Goal: Information Seeking & Learning: Learn about a topic

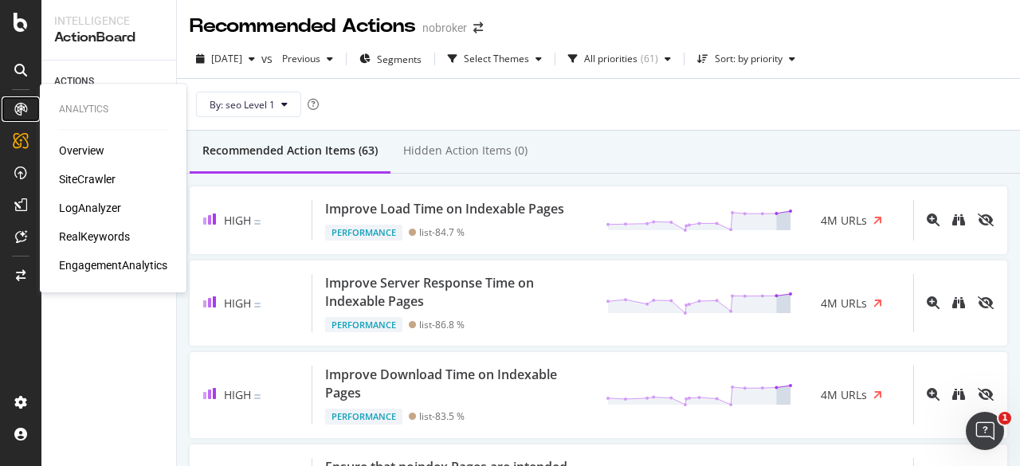
click at [24, 108] on icon at bounding box center [20, 109] width 13 height 13
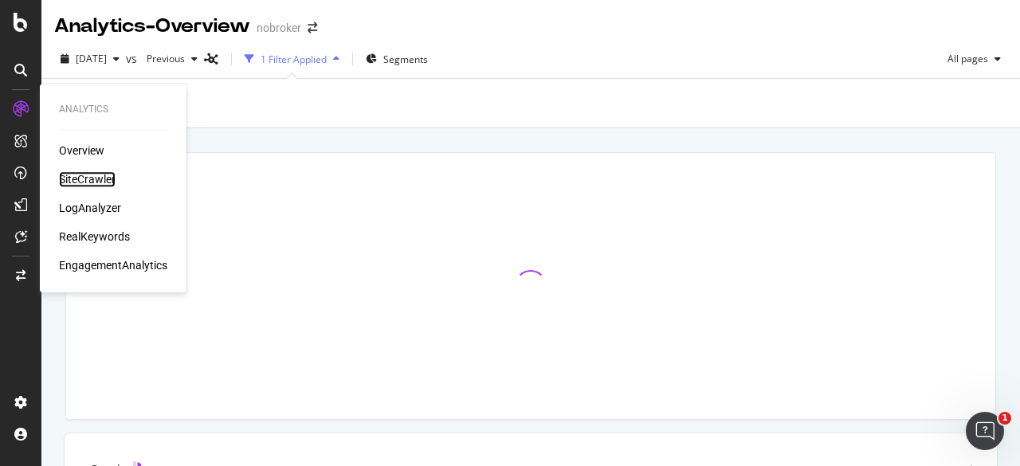
click at [100, 175] on div "SiteCrawler" at bounding box center [87, 179] width 57 height 16
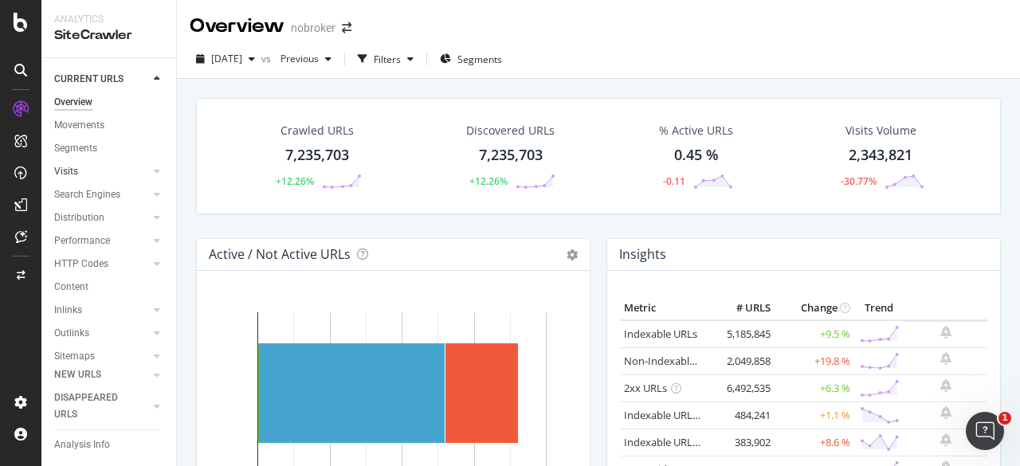
click at [100, 164] on link "Visits" at bounding box center [101, 171] width 95 height 17
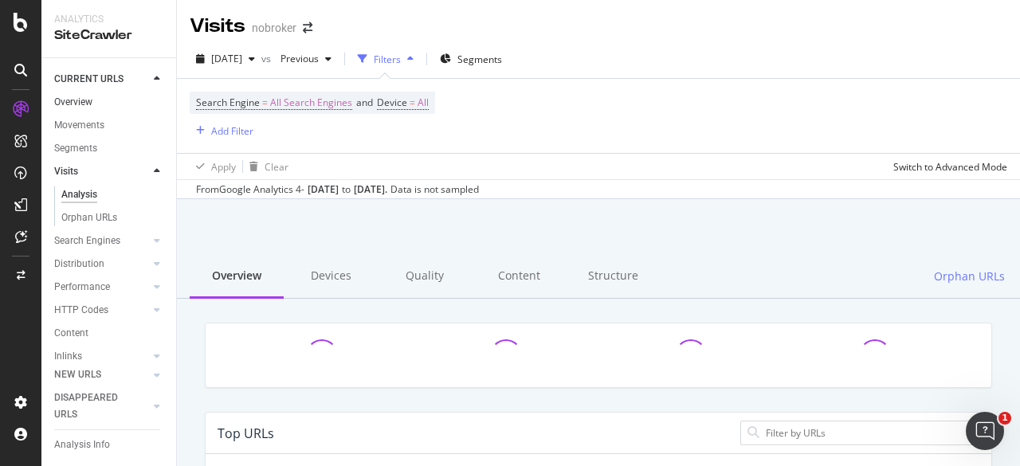
click at [103, 109] on link "Overview" at bounding box center [109, 102] width 111 height 17
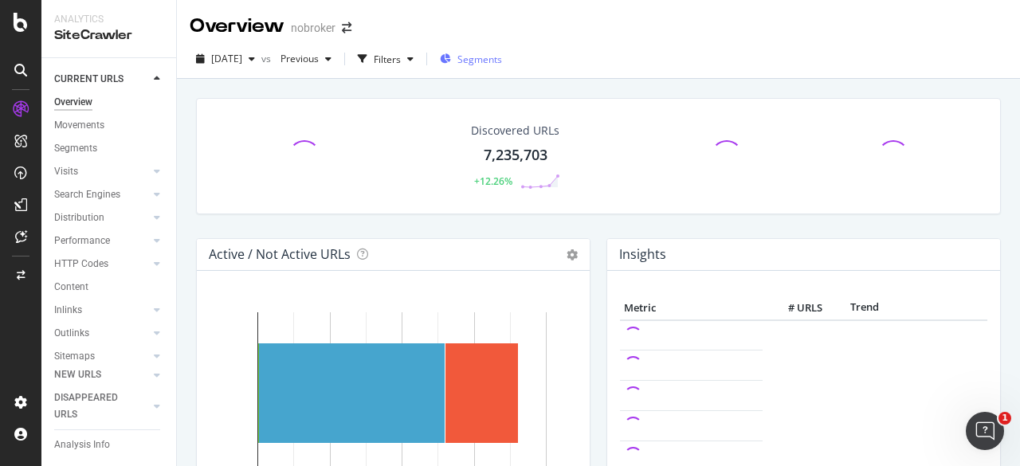
click at [486, 63] on span "Segments" at bounding box center [480, 60] width 45 height 14
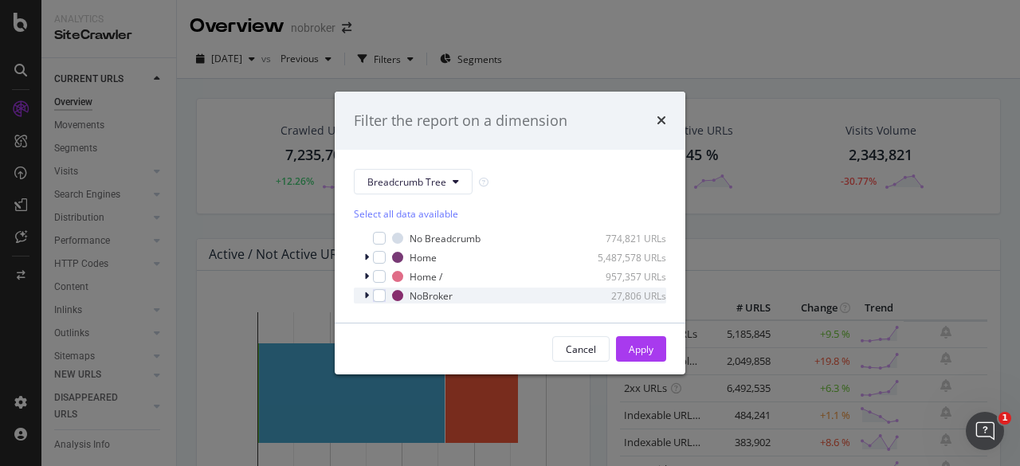
click at [386, 296] on div "NoBroker 27,806 URLs" at bounding box center [510, 296] width 312 height 16
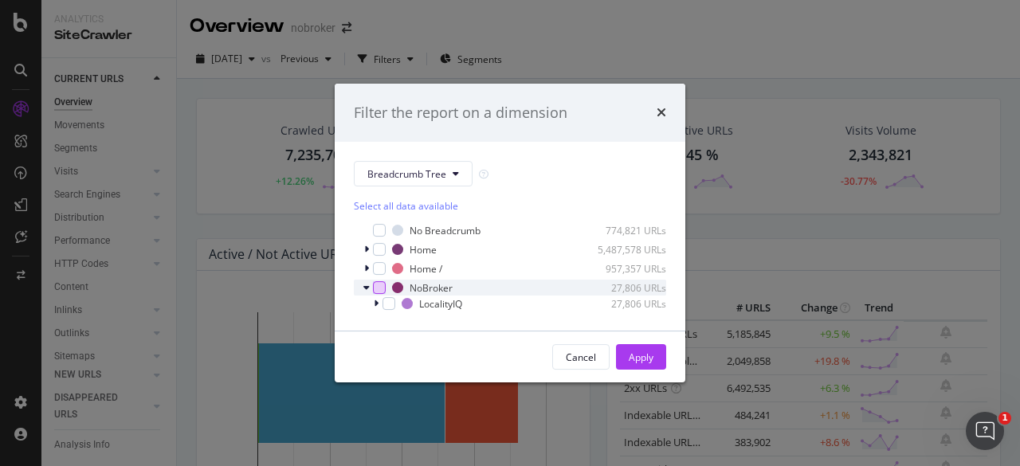
click at [375, 280] on div "NoBroker 27,806 URLs" at bounding box center [510, 288] width 312 height 16
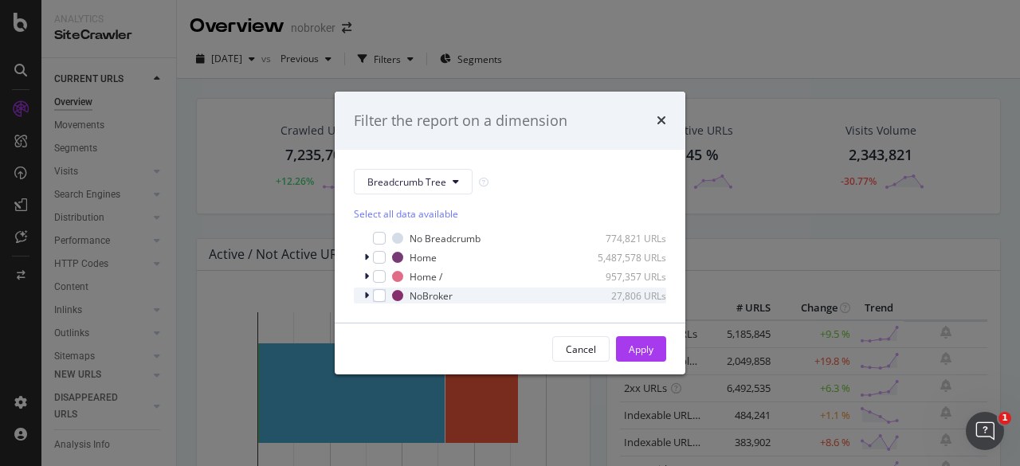
click at [368, 296] on icon "modal" at bounding box center [366, 296] width 5 height 10
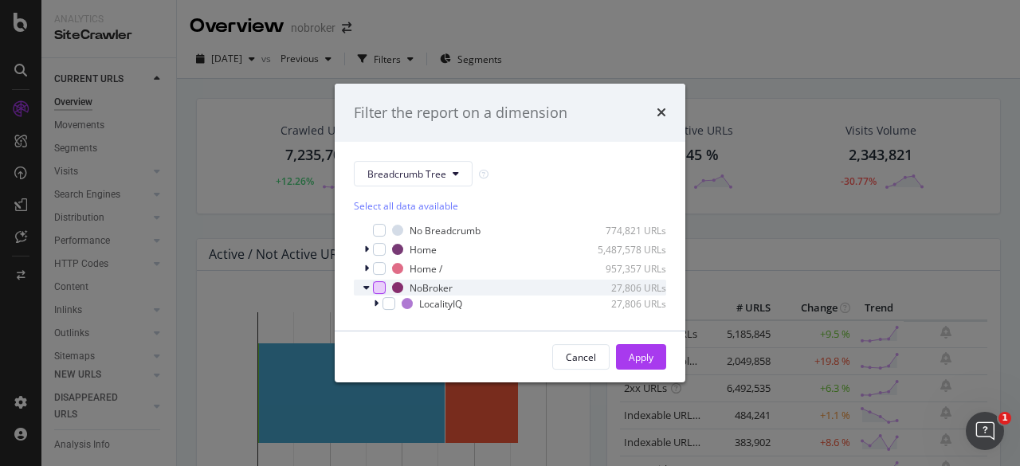
click at [376, 281] on div "modal" at bounding box center [379, 287] width 13 height 13
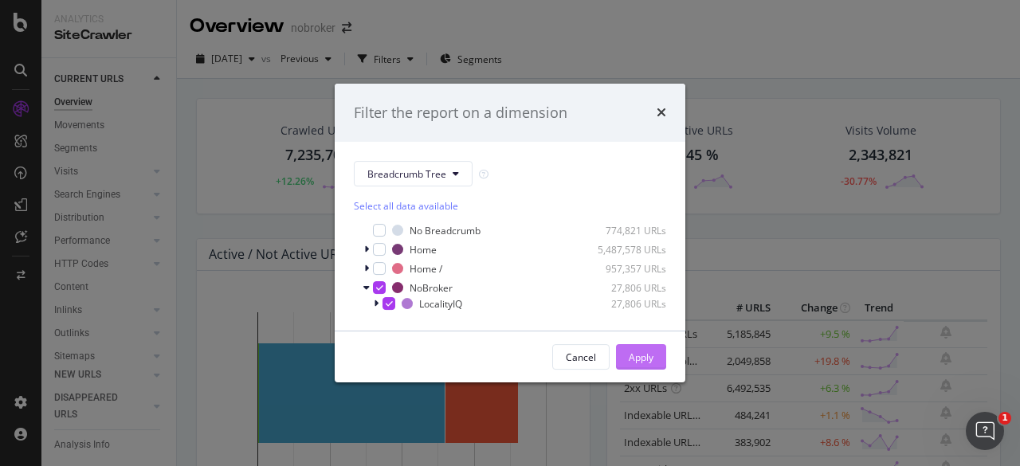
click at [511, 351] on div "Apply" at bounding box center [641, 358] width 25 height 14
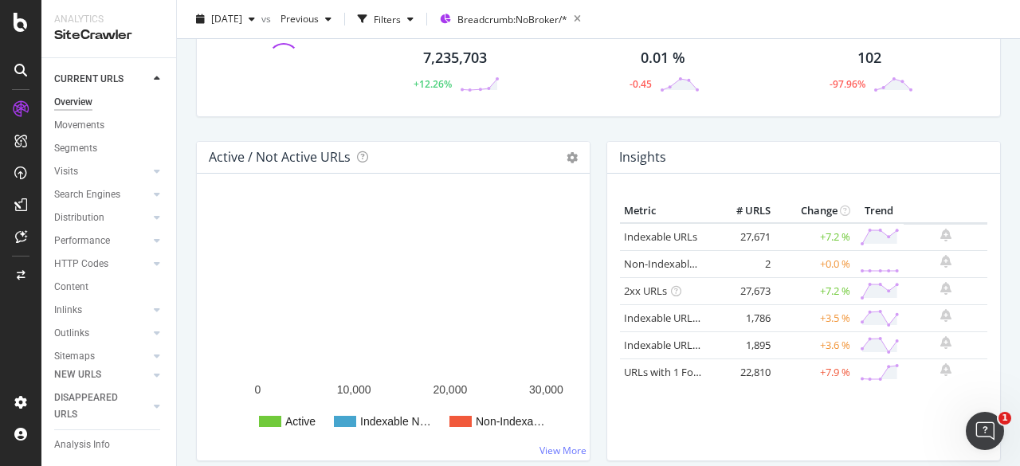
scroll to position [120, 0]
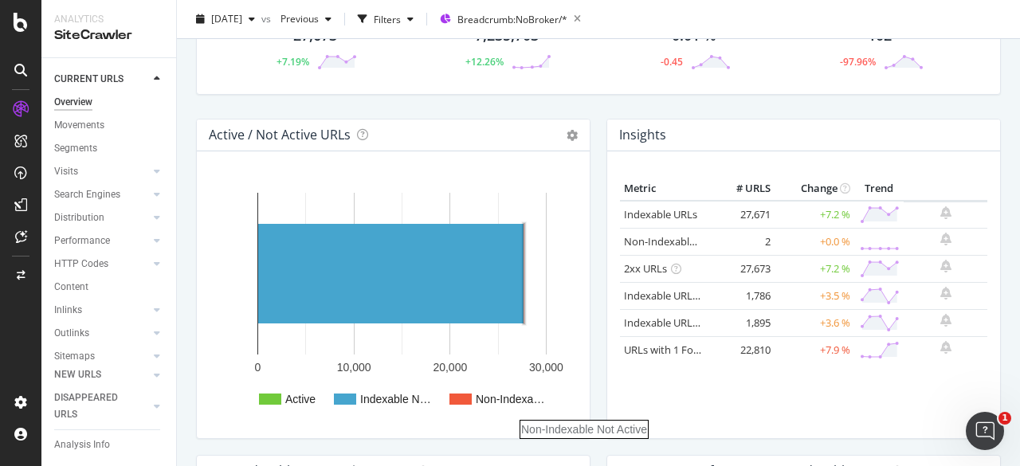
click at [501, 401] on rect "A chart." at bounding box center [510, 399] width 69 height 11
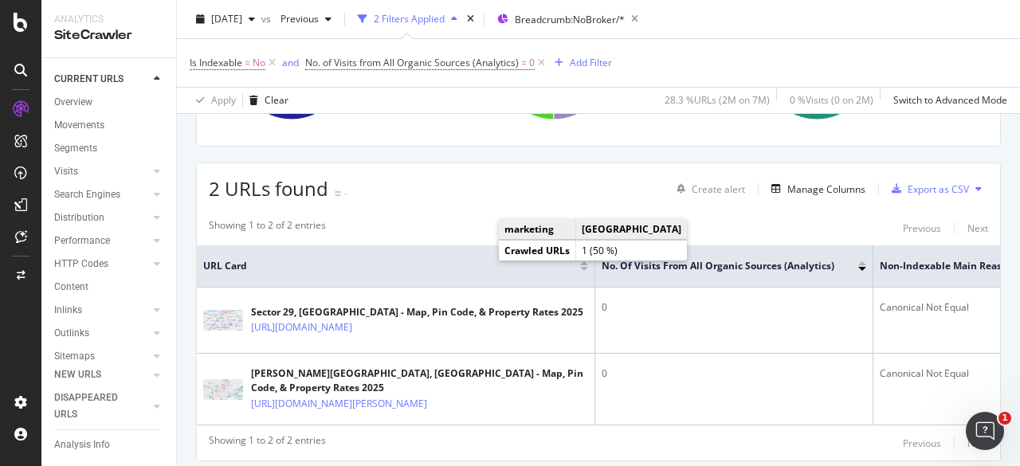
scroll to position [297, 0]
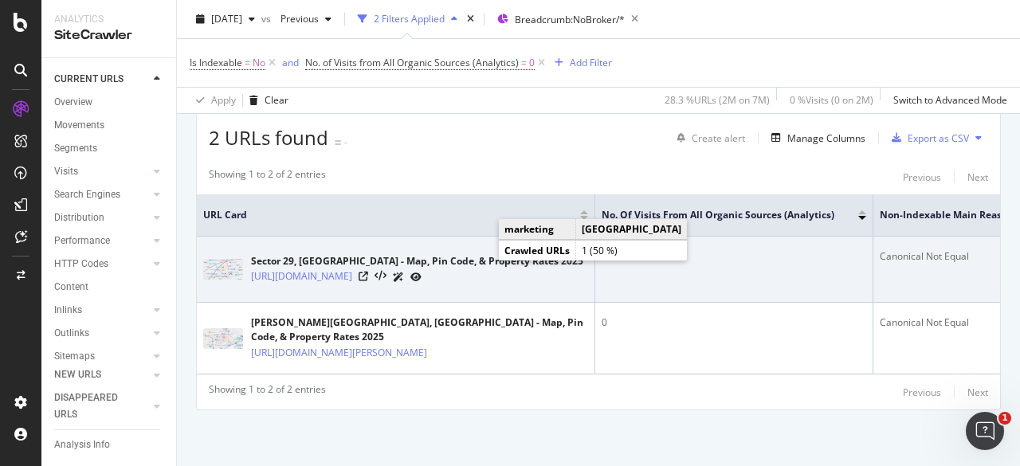
click at [511, 266] on td "0" at bounding box center [734, 270] width 278 height 66
click at [352, 269] on link "https://www.nobroker.in/locality-iq/sector-29-gurgaon-liqlt" at bounding box center [301, 277] width 101 height 16
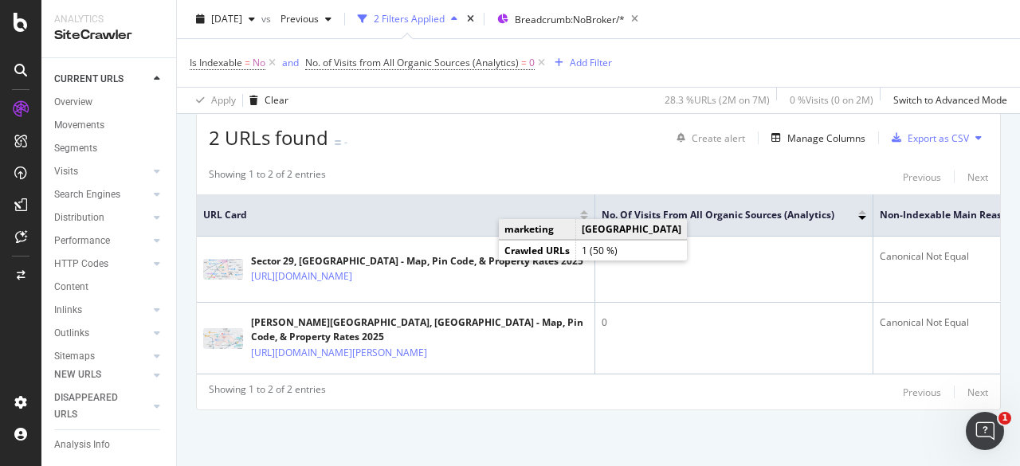
click at [511, 167] on div "Showing 1 to 2 of 2 entries Previous Next" at bounding box center [598, 176] width 803 height 19
click at [154, 171] on icon at bounding box center [157, 172] width 6 height 10
click at [149, 192] on div at bounding box center [157, 195] width 16 height 16
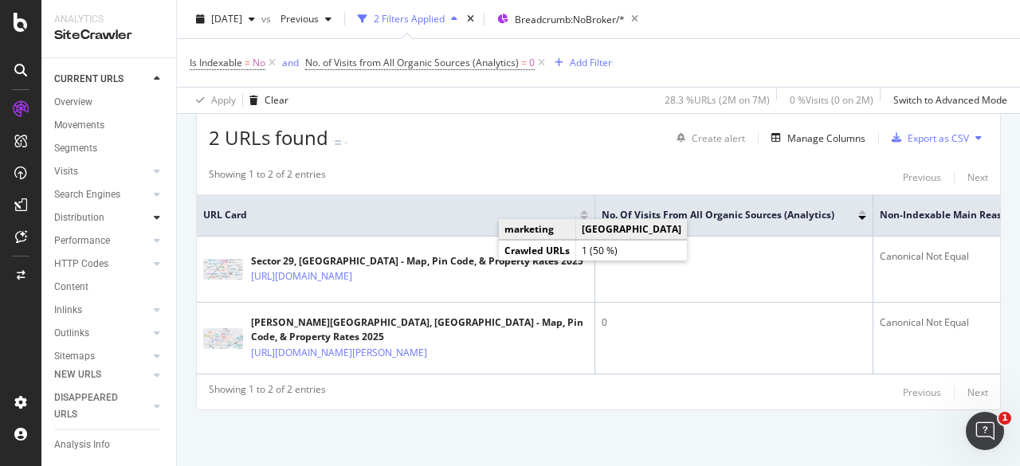
click at [149, 214] on div at bounding box center [157, 218] width 16 height 16
click at [154, 239] on icon at bounding box center [157, 241] width 6 height 10
click at [154, 260] on icon at bounding box center [157, 264] width 6 height 10
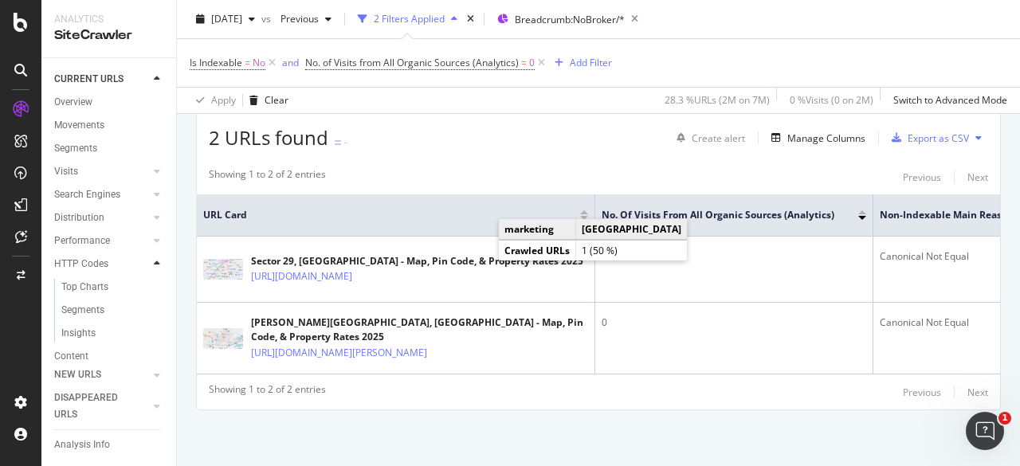
click at [154, 260] on icon at bounding box center [157, 264] width 6 height 10
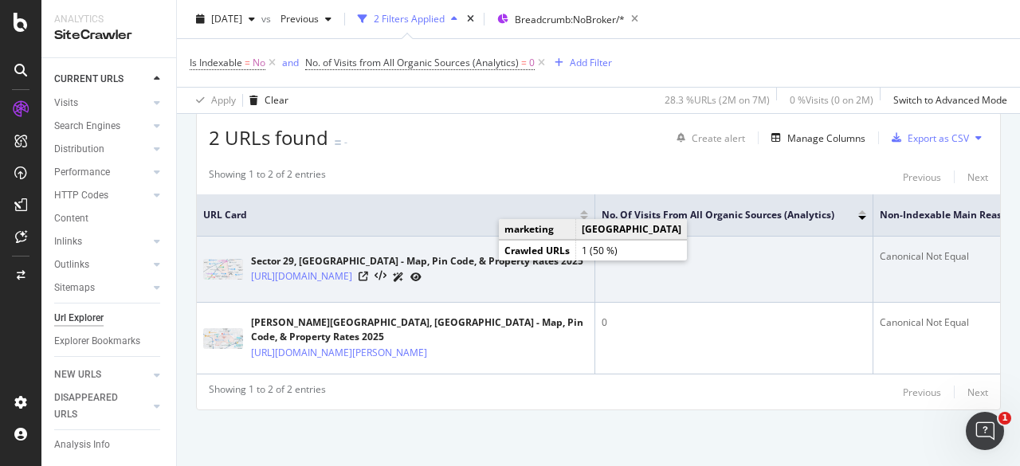
scroll to position [0, 0]
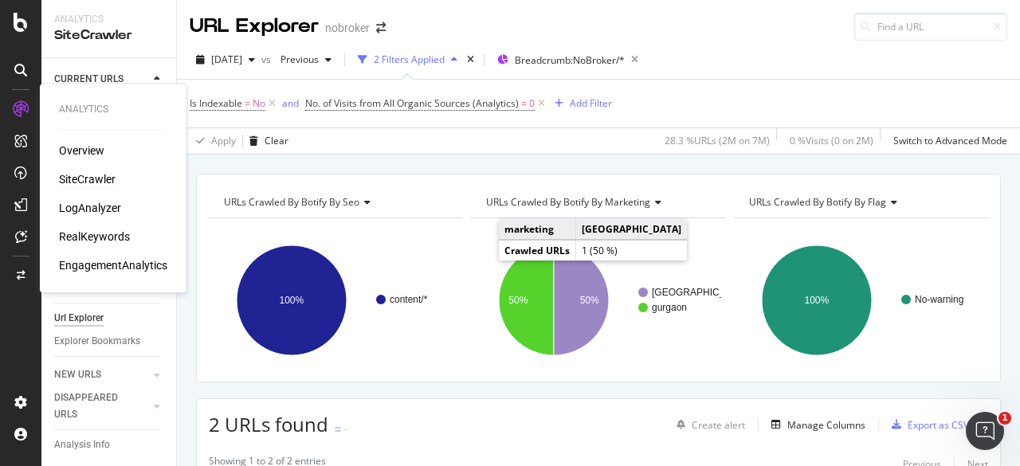
click at [89, 159] on div "Overview" at bounding box center [81, 151] width 45 height 16
